Goal: Register for event/course

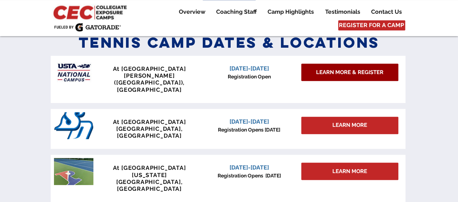
scroll to position [290, 0]
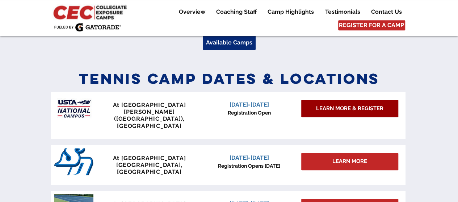
click at [363, 72] on span "Tennis Camp Dates & Locations" at bounding box center [229, 79] width 301 height 18
click at [359, 112] on span "LEARN MORE & REGISTER" at bounding box center [349, 109] width 67 height 8
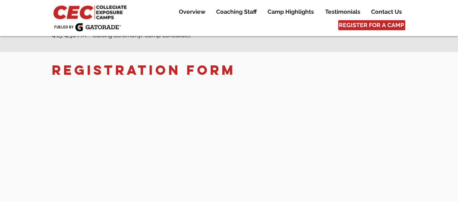
scroll to position [1159, 0]
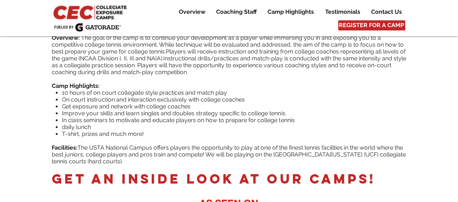
scroll to position [398, 0]
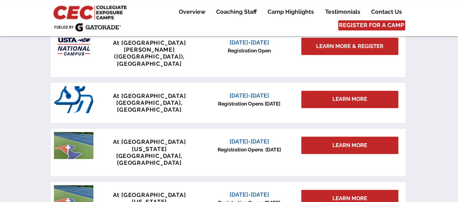
scroll to position [362, 0]
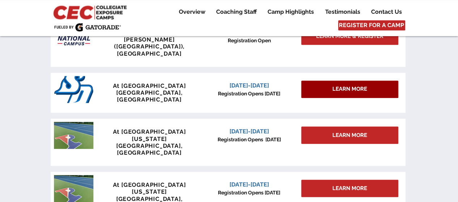
click at [338, 85] on span "LEARN MORE" at bounding box center [349, 89] width 35 height 8
click at [345, 85] on span "LEARN MORE" at bounding box center [349, 89] width 35 height 8
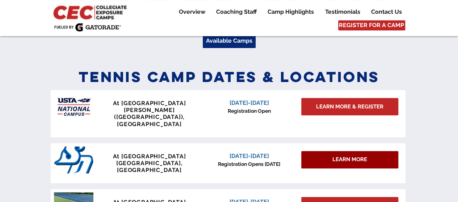
scroll to position [290, 0]
